Goal: Task Accomplishment & Management: Manage account settings

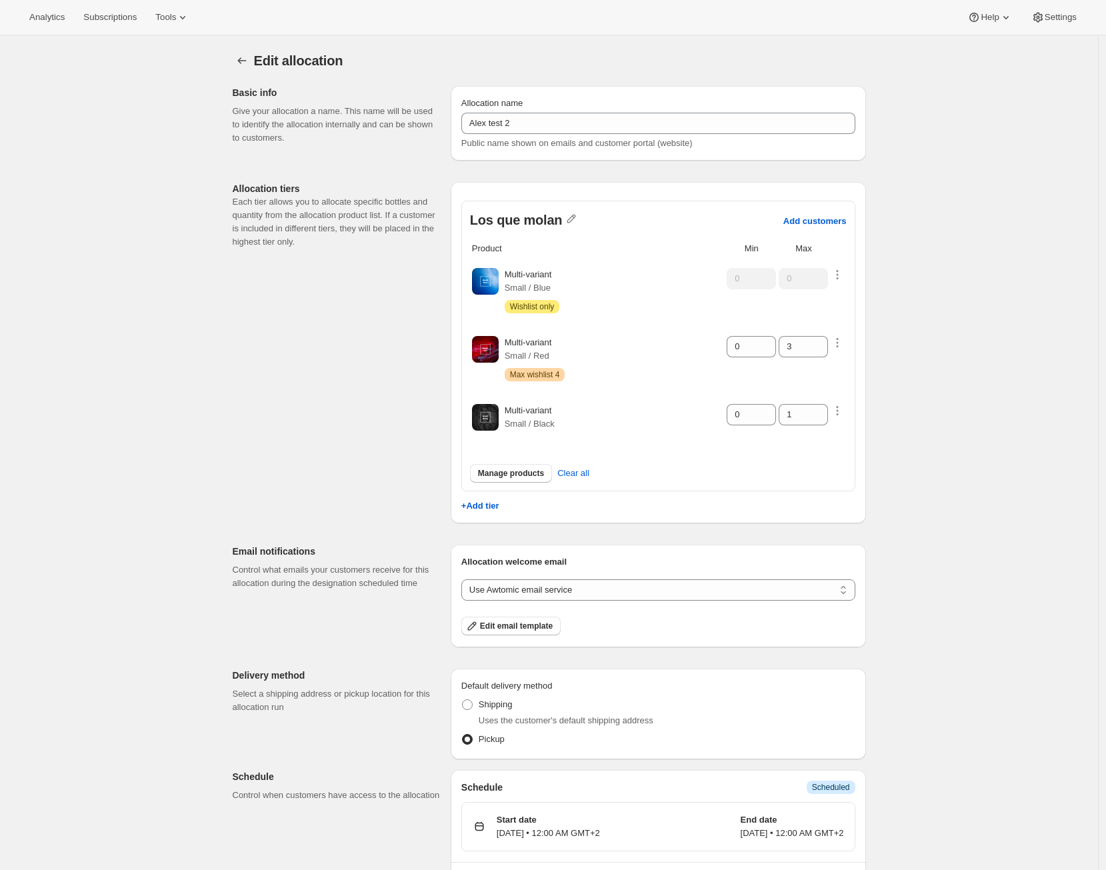
drag, startPoint x: 828, startPoint y: 738, endPoint x: 838, endPoint y: 734, distance: 10.8
click at [829, 738] on div "Pickup" at bounding box center [658, 739] width 394 height 19
click at [891, 721] on div "Edit allocation. This page is ready Edit allocation Basic info Give your alloca…" at bounding box center [549, 475] width 1098 height 881
click at [839, 410] on icon "button" at bounding box center [838, 411] width 2 height 2
click at [841, 445] on select "Customers can wishlist item Wishlist only product Block item from wishlist" at bounding box center [837, 441] width 134 height 21
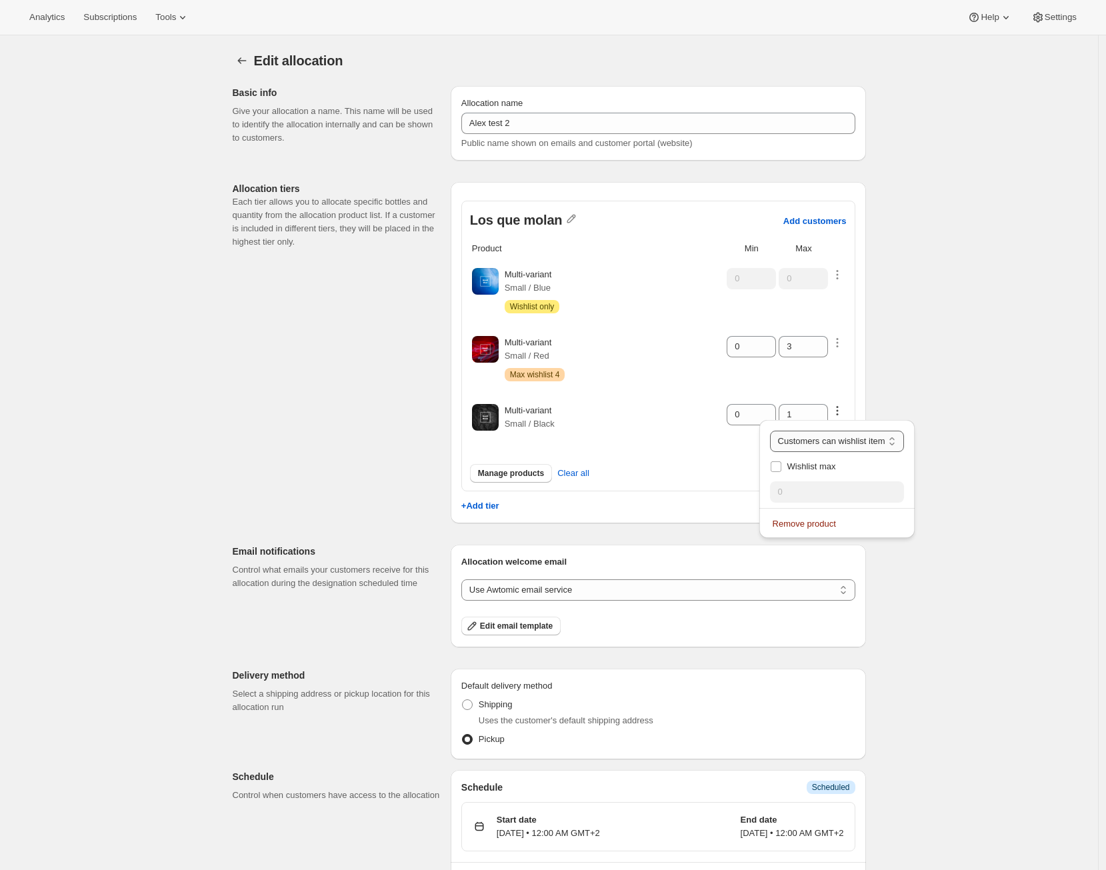
select select "blocked"
click at [779, 431] on select "Customers can wishlist item Wishlist only product Block item from wishlist" at bounding box center [837, 441] width 134 height 21
click at [829, 477] on div "Customers can wishlist item Wishlist only product Block item from wishlist Bloc…" at bounding box center [843, 484] width 128 height 107
click at [717, 487] on div "Manage products Clear all" at bounding box center [658, 469] width 377 height 43
click at [842, 408] on icon "button" at bounding box center [837, 410] width 13 height 13
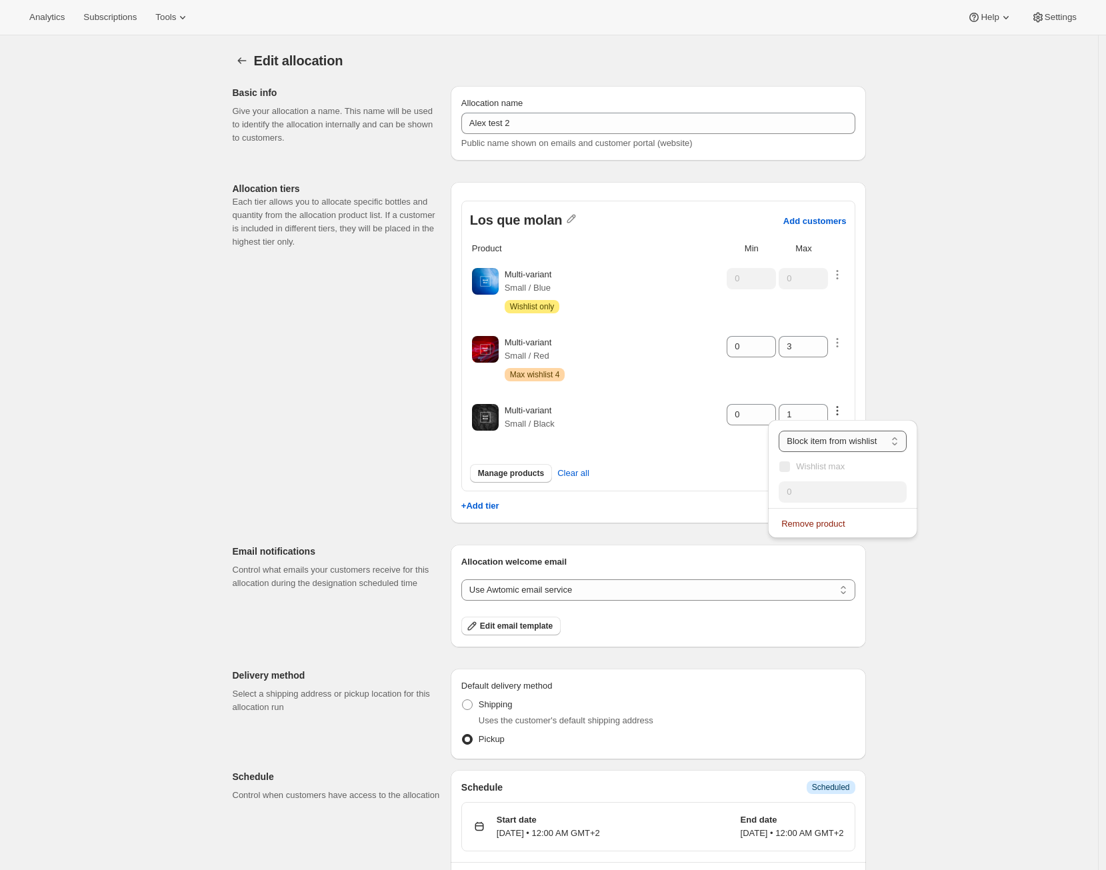
click at [828, 439] on select "Customers can wishlist item Wishlist only product Block item from wishlist" at bounding box center [843, 441] width 128 height 21
select select "only"
click at [783, 431] on select "Customers can wishlist item Wishlist only product Block item from wishlist" at bounding box center [843, 441] width 128 height 21
type input "0"
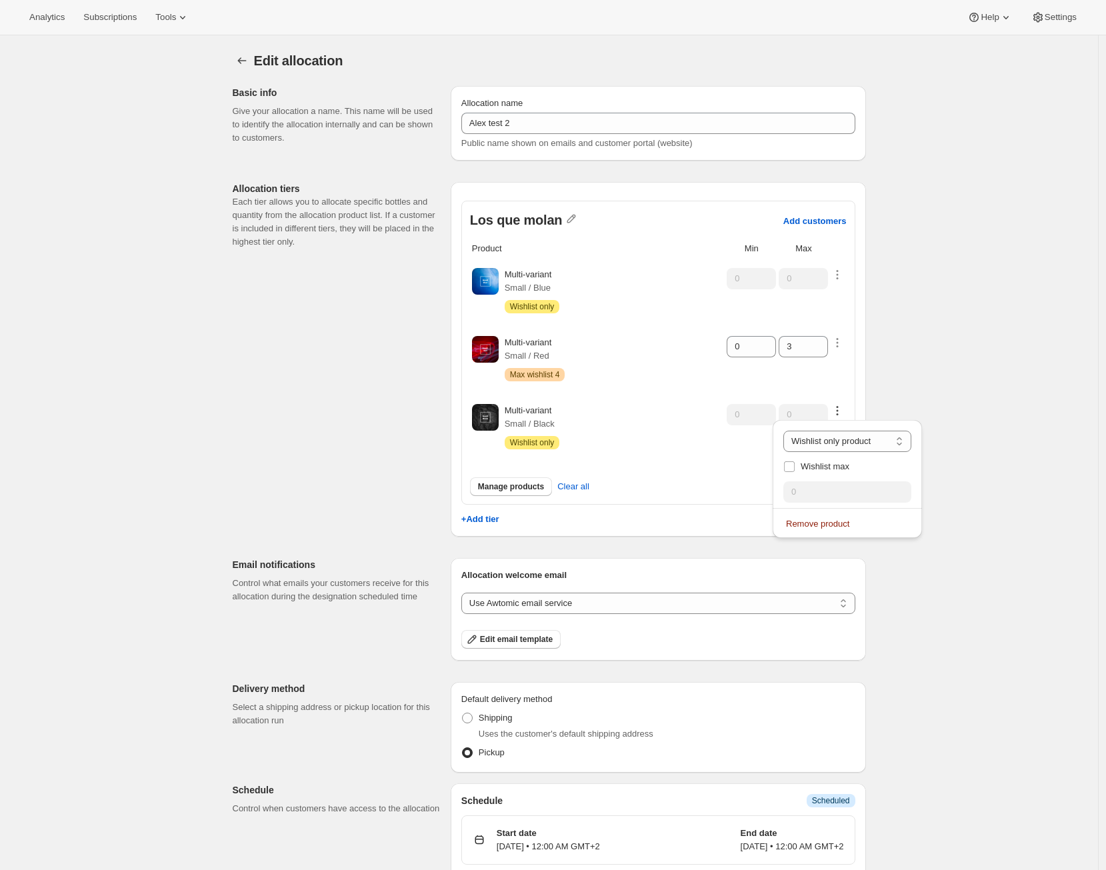
click at [612, 437] on div "Multi-variant Small / Black Attention Wishlist only" at bounding box center [615, 426] width 220 height 45
click at [839, 414] on icon "button" at bounding box center [838, 414] width 2 height 2
select select "only"
click at [825, 468] on span "Wishlist max" at bounding box center [825, 466] width 49 height 10
click at [795, 468] on input "Wishlist max" at bounding box center [789, 466] width 11 height 11
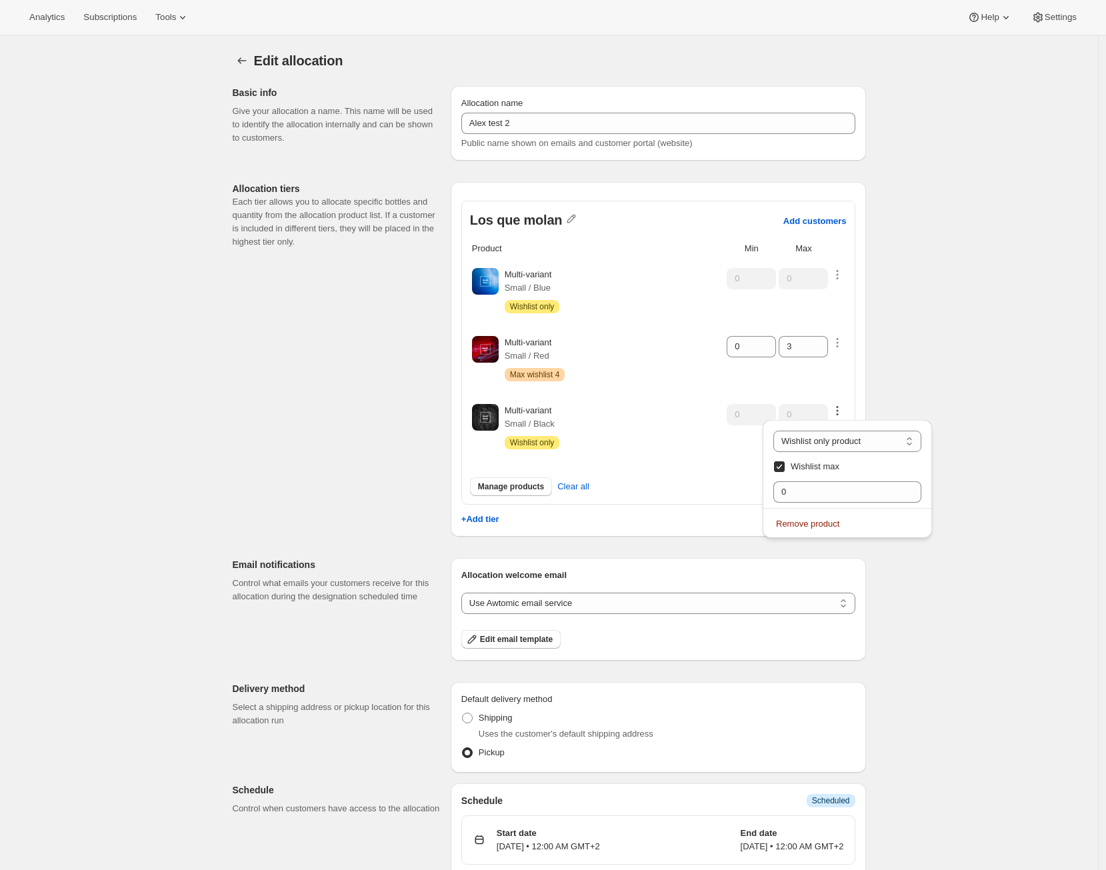
click at [819, 463] on span "Wishlist max" at bounding box center [815, 466] width 49 height 10
click at [785, 463] on input "Wishlist max" at bounding box center [779, 466] width 11 height 11
checkbox input "false"
click at [686, 465] on div "Manage products Clear all" at bounding box center [658, 482] width 377 height 43
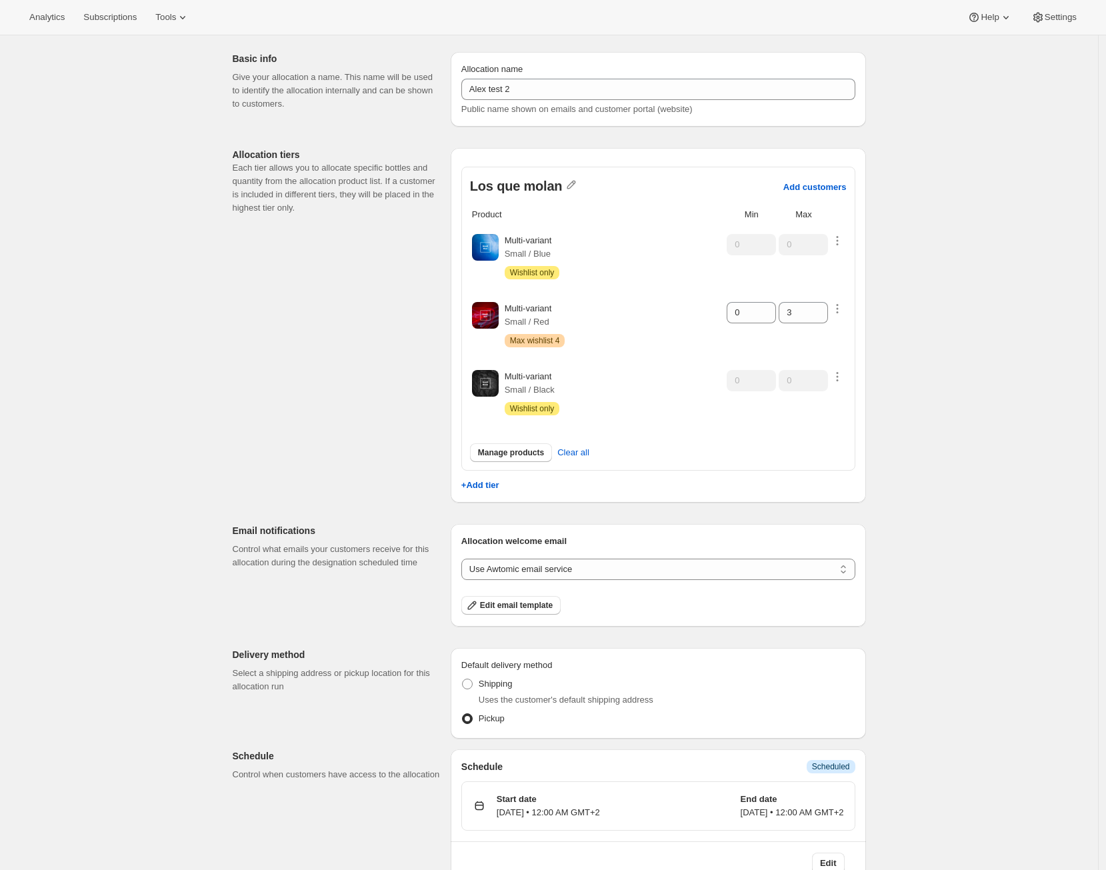
scroll to position [58, 0]
